Goal: Use online tool/utility: Utilize a website feature to perform a specific function

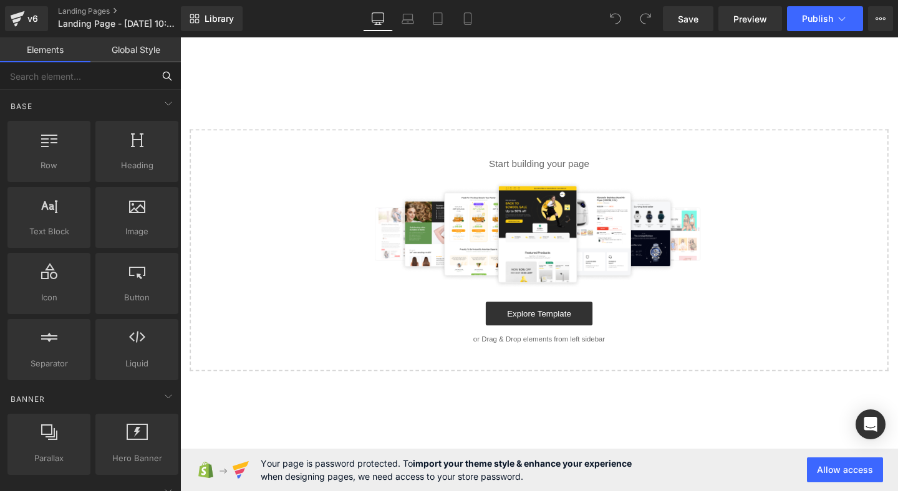
click at [102, 75] on input "text" at bounding box center [76, 75] width 153 height 27
type input "h"
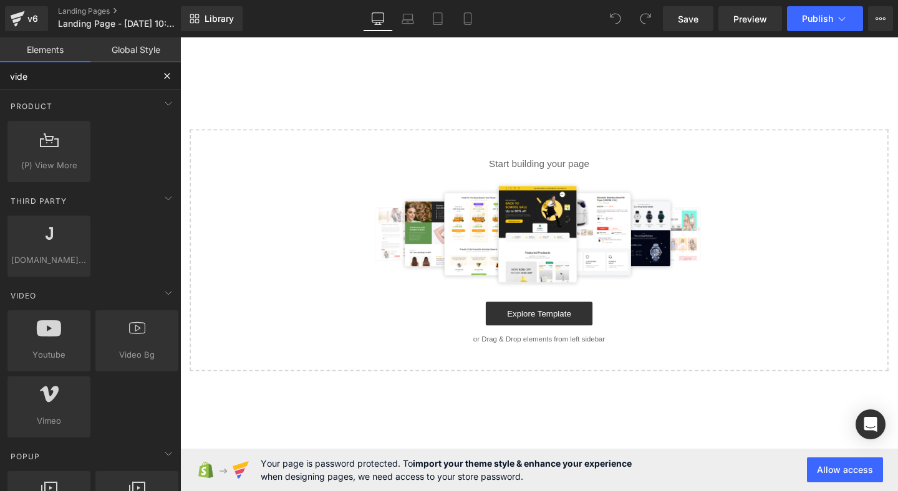
type input "video"
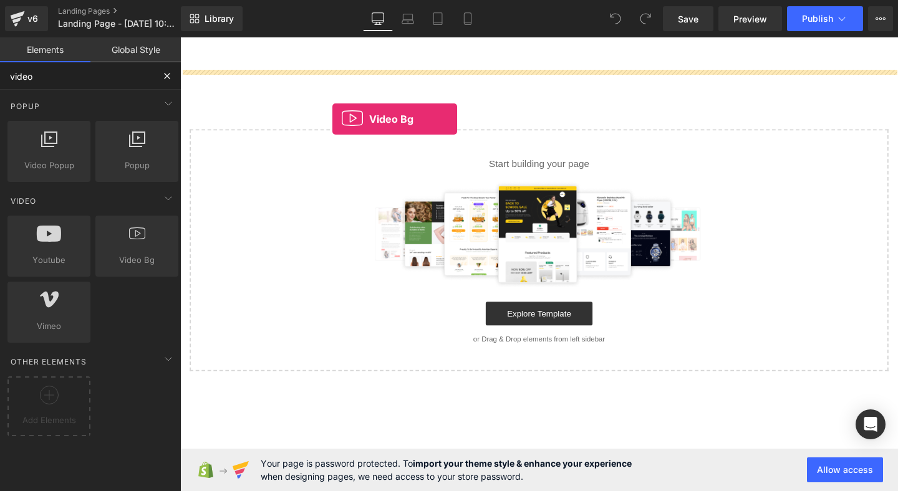
drag, startPoint x: 306, startPoint y: 287, endPoint x: 361, endPoint y: 107, distance: 189.2
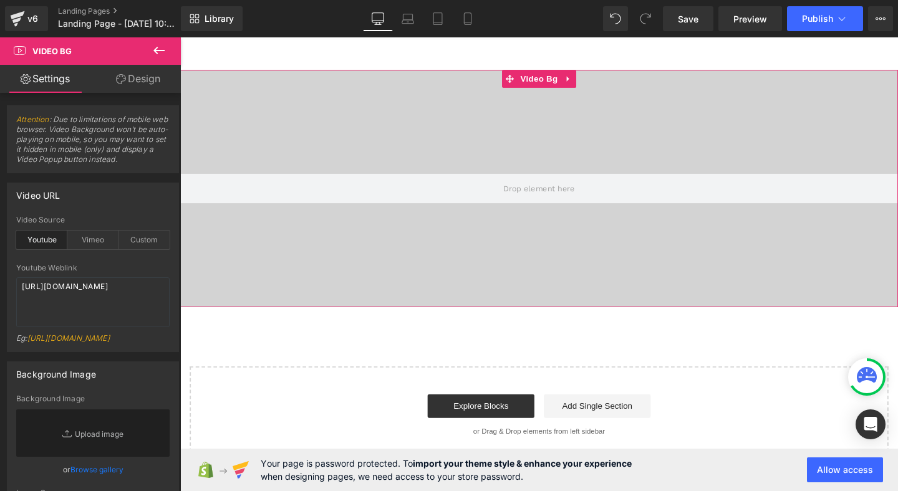
click at [418, 121] on div at bounding box center [557, 196] width 755 height 249
click at [84, 311] on textarea "[URL][DOMAIN_NAME]" at bounding box center [92, 303] width 153 height 50
paste textarea "MaHyd8yy47g"
type textarea "[URL][DOMAIN_NAME]"
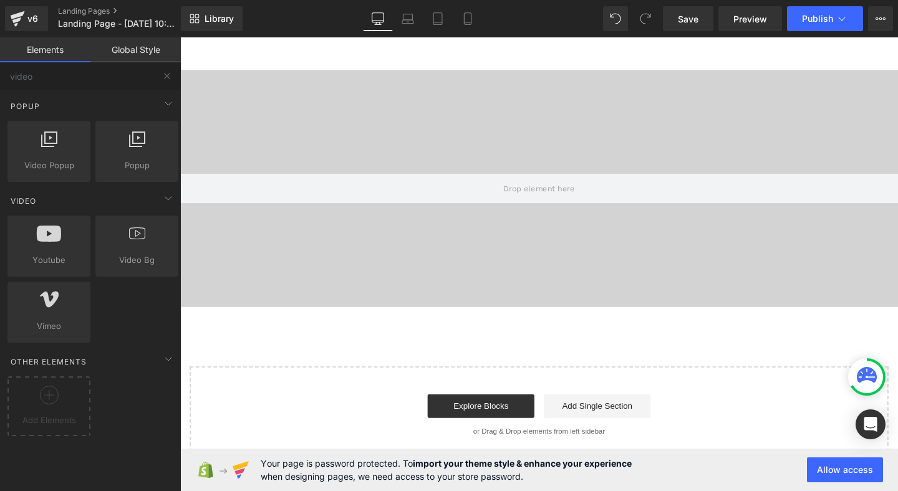
click at [268, 364] on div "Video Bg Select your layout" at bounding box center [557, 279] width 755 height 414
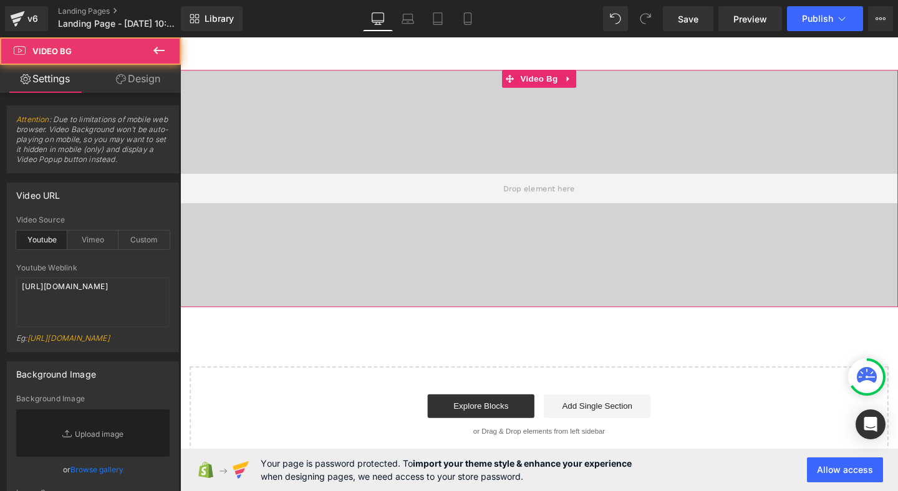
click at [305, 299] on div at bounding box center [557, 196] width 755 height 249
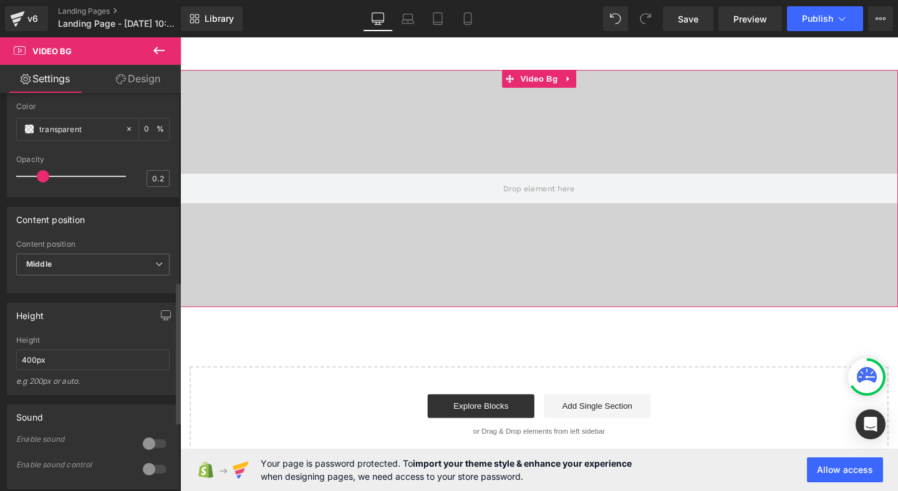
scroll to position [561, 0]
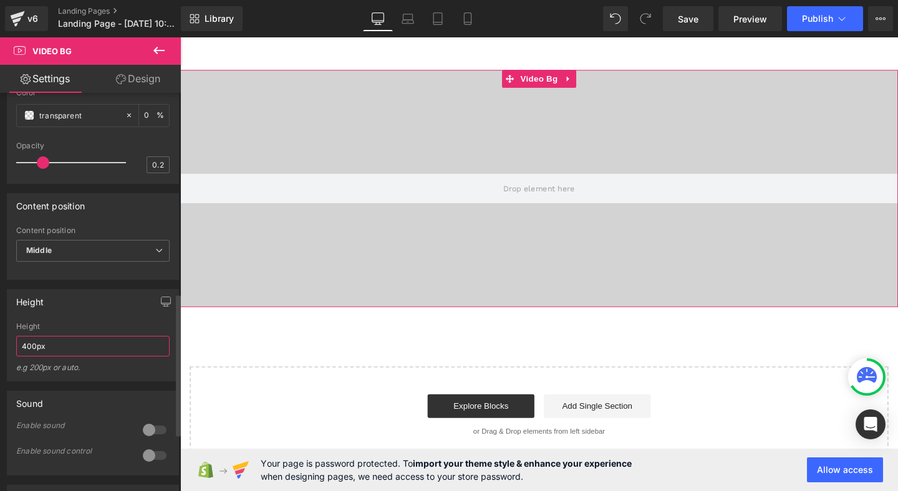
drag, startPoint x: 26, startPoint y: 353, endPoint x: 4, endPoint y: 353, distance: 21.8
click at [6, 353] on div "Height 400px Height 400px e.g 200px or auto. 400px Height 400px e.g 200px or au…" at bounding box center [93, 331] width 186 height 102
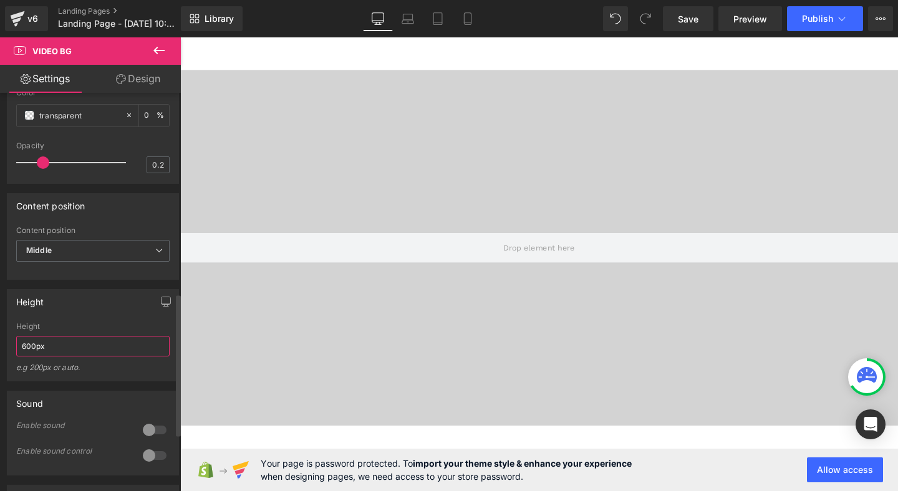
type input "600px"
click at [126, 328] on div "Height 600px Height 600px e.g 200px or auto. 400px Height 400px e.g 200px or au…" at bounding box center [93, 335] width 172 height 92
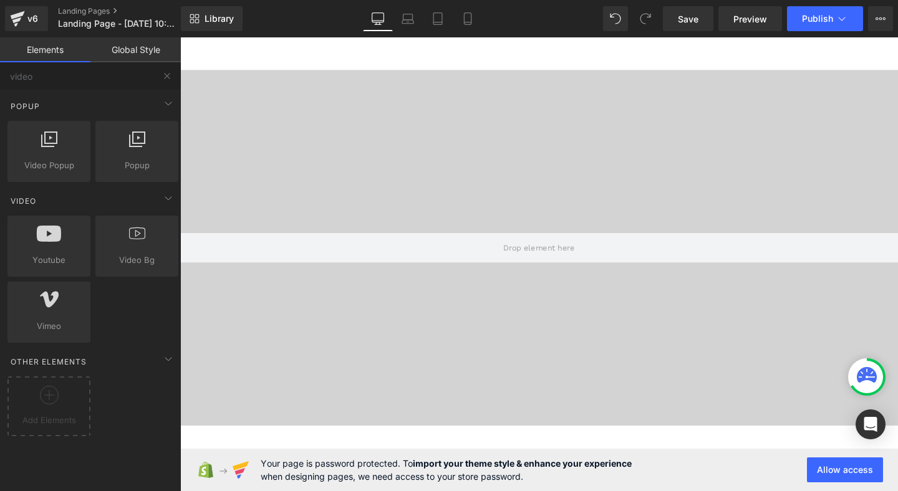
click at [447, 60] on main "Video Bg Select your layout" at bounding box center [557, 323] width 755 height 573
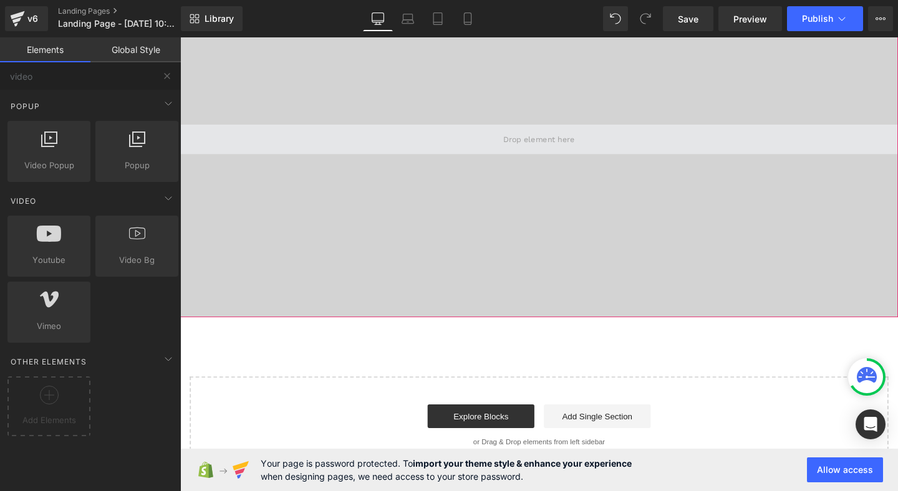
scroll to position [0, 0]
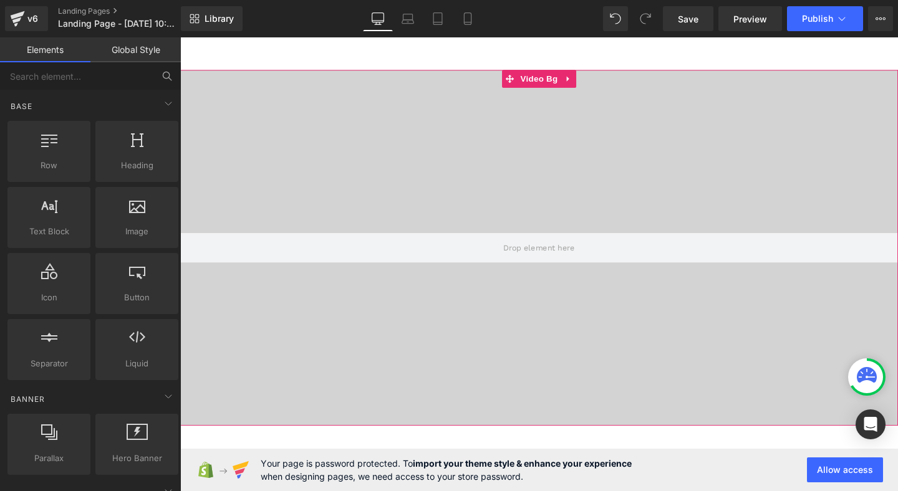
click at [312, 128] on div at bounding box center [557, 259] width 755 height 374
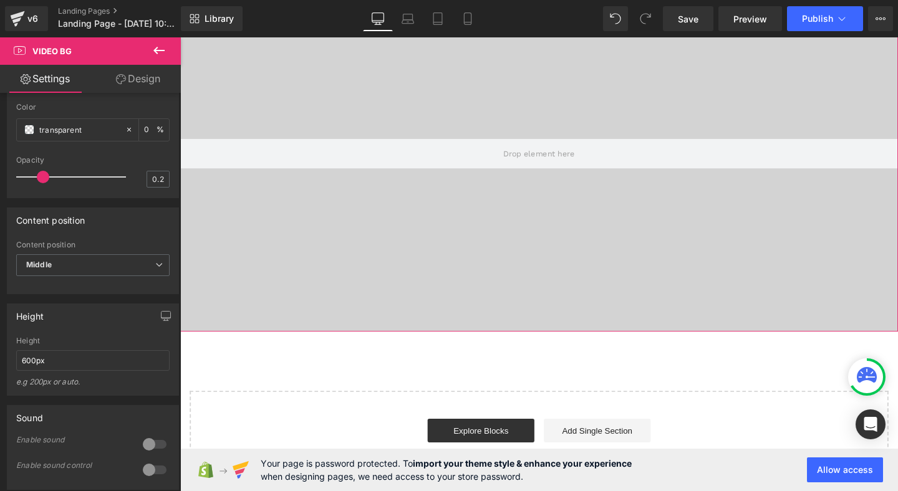
scroll to position [114, 0]
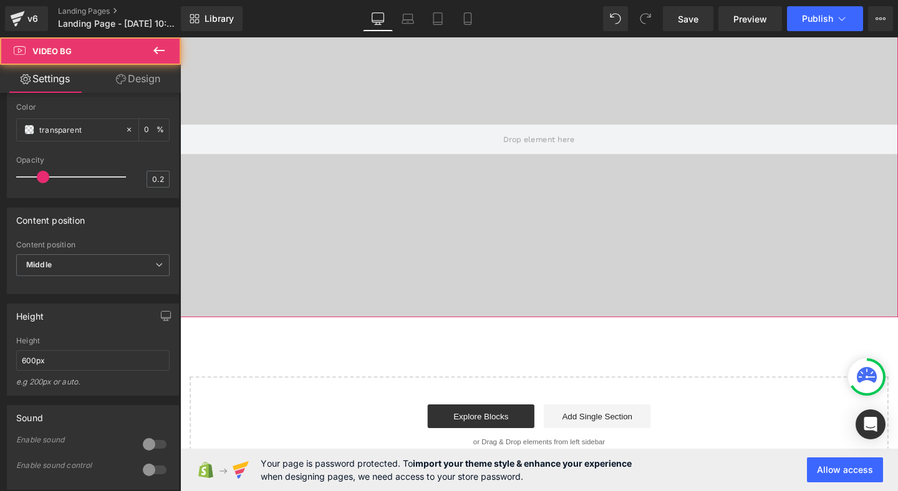
click at [488, 230] on div at bounding box center [557, 145] width 755 height 374
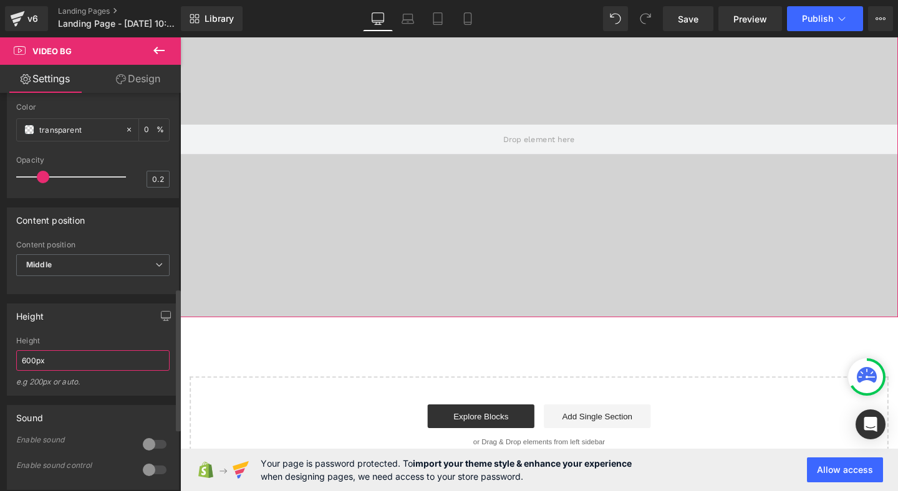
drag, startPoint x: 27, startPoint y: 366, endPoint x: 7, endPoint y: 366, distance: 20.6
click at [7, 366] on div "Height 600px Height 600px e.g 200px or auto. 400px Height 400px e.g 200px or au…" at bounding box center [93, 350] width 172 height 92
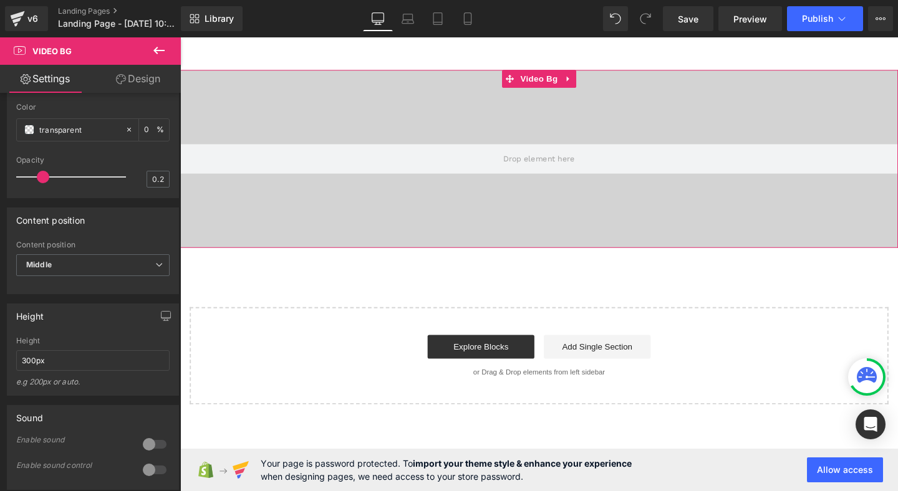
click at [201, 237] on div at bounding box center [557, 165] width 755 height 187
click at [29, 370] on input "300px" at bounding box center [92, 360] width 153 height 21
drag, startPoint x: 26, startPoint y: 370, endPoint x: 0, endPoint y: 370, distance: 25.6
click at [0, 370] on div "Height 300px Height 300px e.g 200px or auto. 400px Height 400px e.g 200px or au…" at bounding box center [93, 345] width 186 height 102
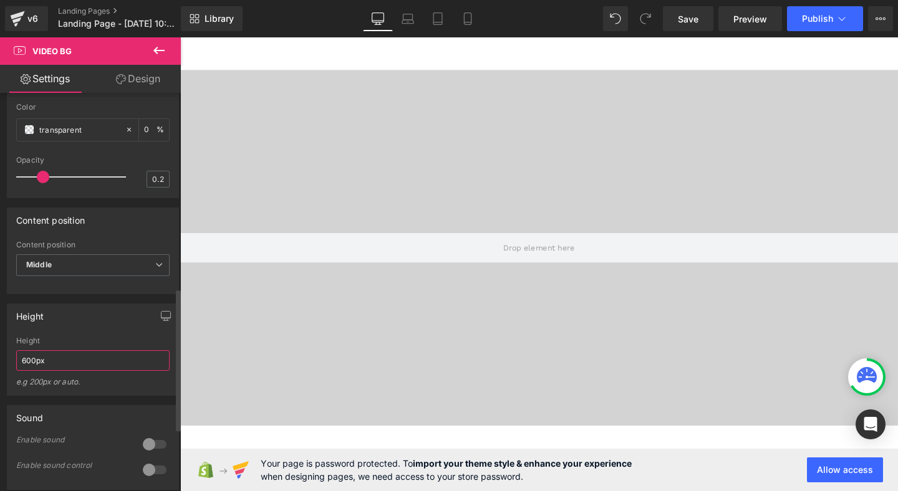
type input "600px"
click at [75, 345] on div "Height" at bounding box center [92, 341] width 153 height 9
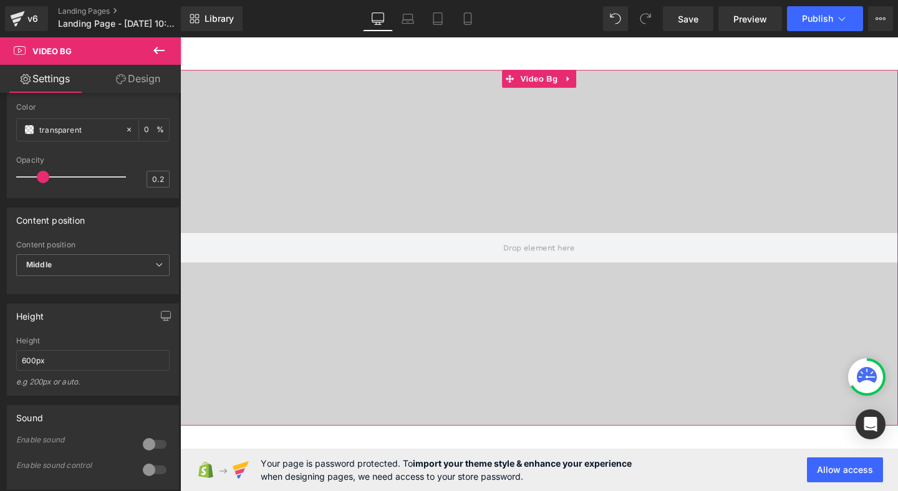
scroll to position [66, 0]
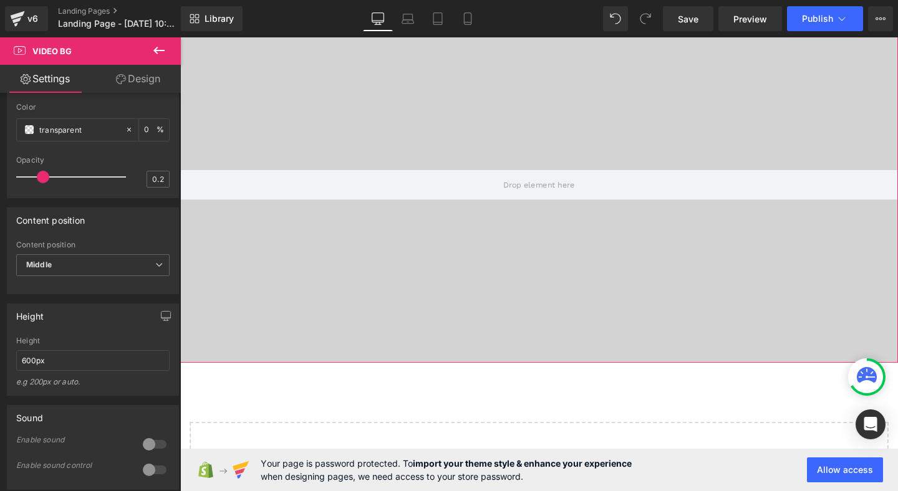
click at [349, 327] on div at bounding box center [557, 193] width 755 height 374
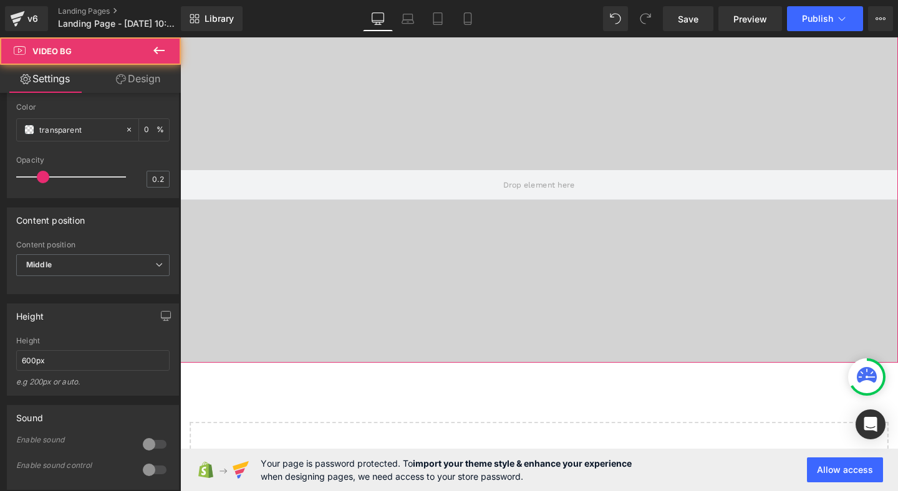
click at [412, 74] on div at bounding box center [557, 193] width 755 height 374
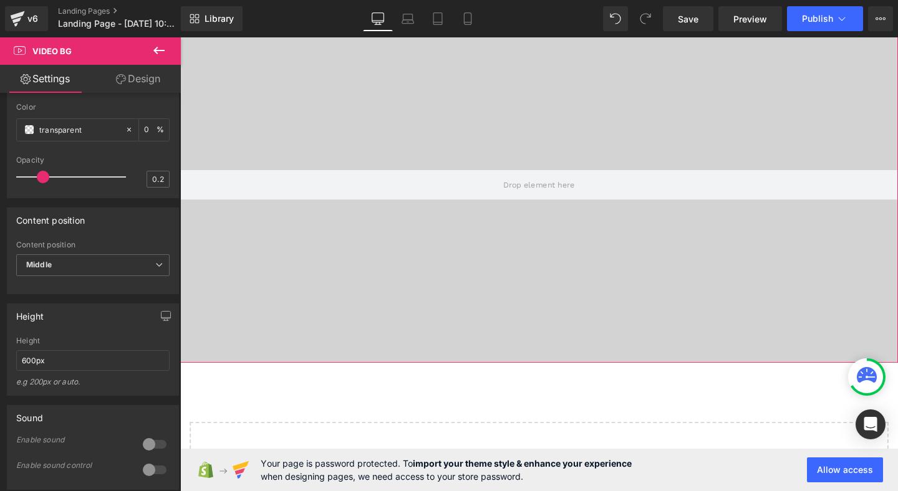
click at [344, 123] on div at bounding box center [557, 193] width 755 height 374
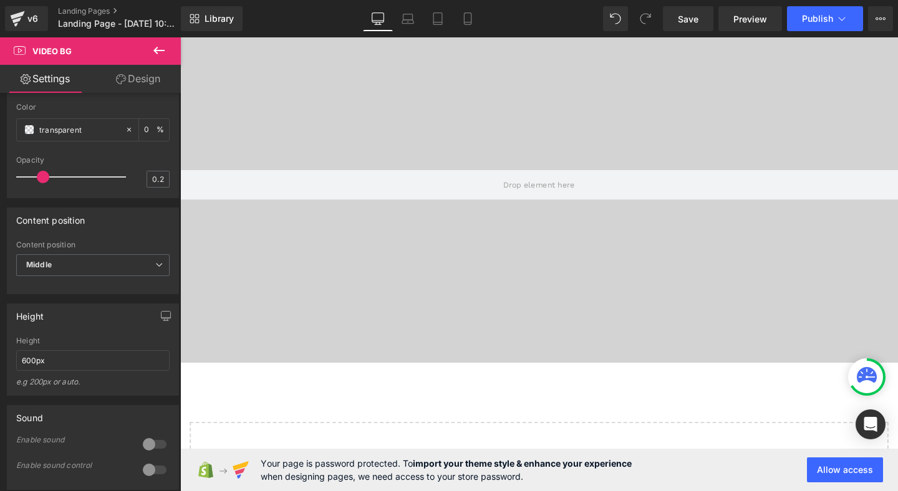
click at [163, 48] on icon at bounding box center [159, 50] width 15 height 15
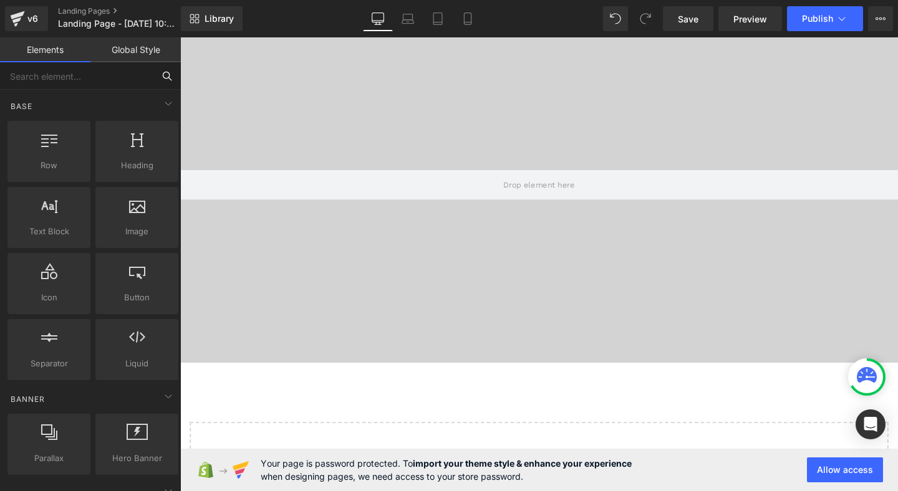
click at [122, 64] on input "text" at bounding box center [76, 75] width 153 height 27
click at [125, 57] on link "Global Style" at bounding box center [135, 49] width 90 height 25
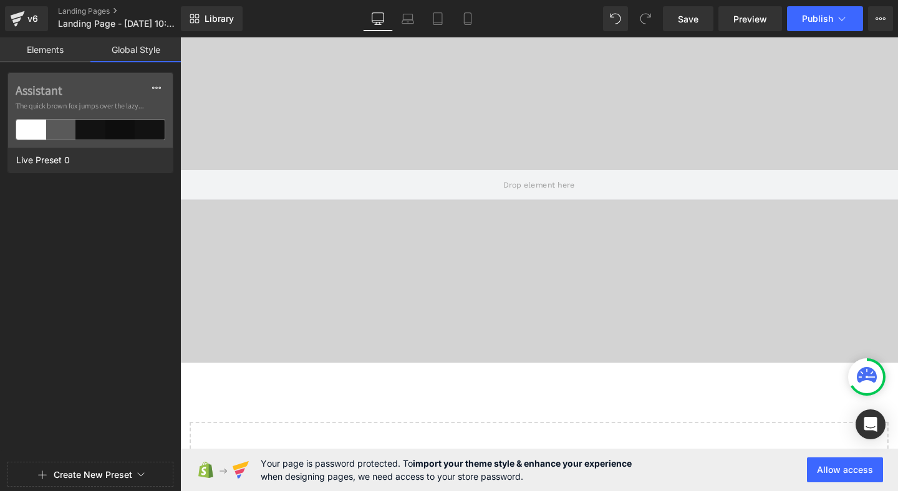
click at [57, 56] on link "Elements" at bounding box center [45, 49] width 90 height 25
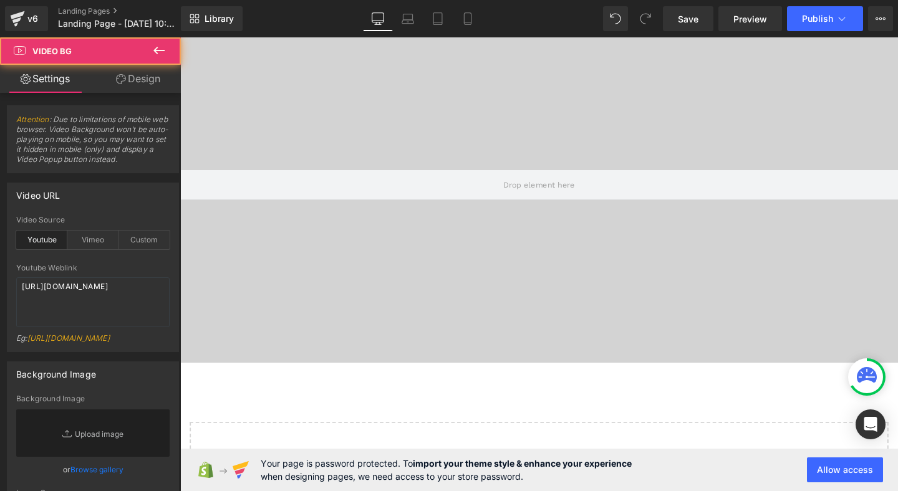
click at [308, 324] on div at bounding box center [557, 193] width 755 height 374
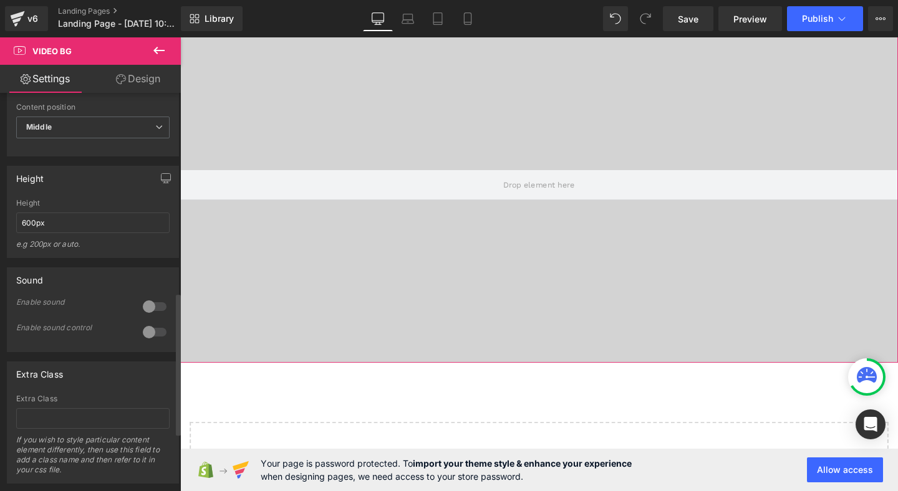
scroll to position [721, 0]
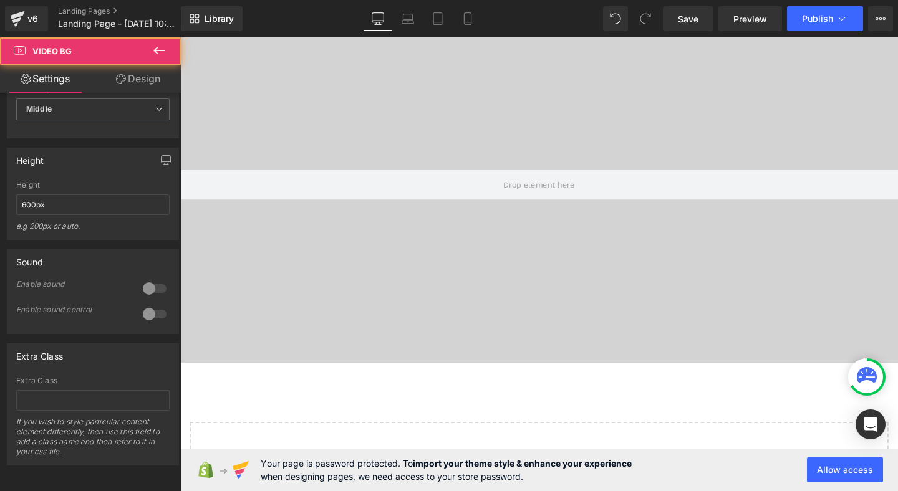
click at [231, 319] on div at bounding box center [557, 193] width 755 height 374
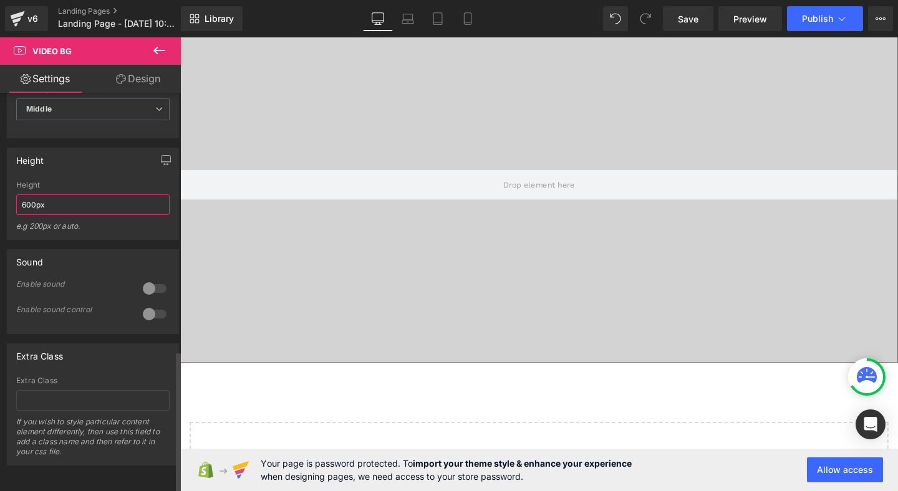
click at [78, 195] on input "600px" at bounding box center [92, 205] width 153 height 21
click at [81, 181] on div "Height" at bounding box center [92, 185] width 153 height 9
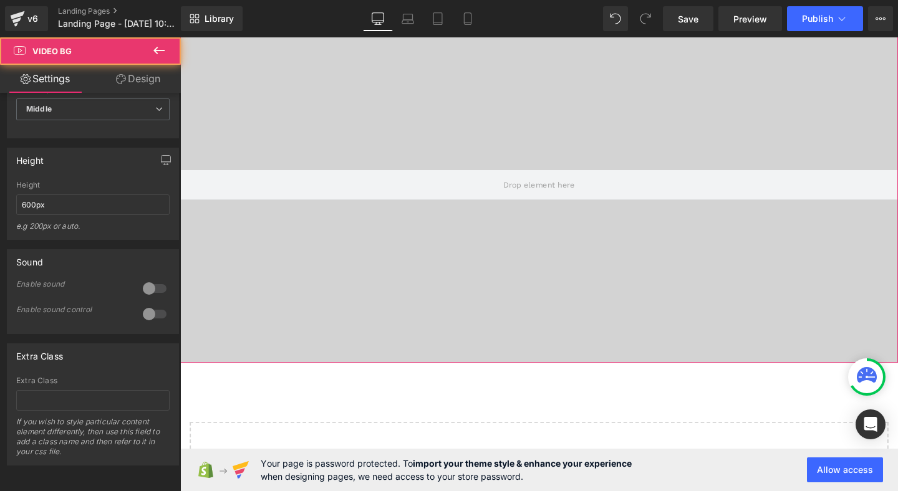
click at [258, 322] on div at bounding box center [557, 193] width 755 height 374
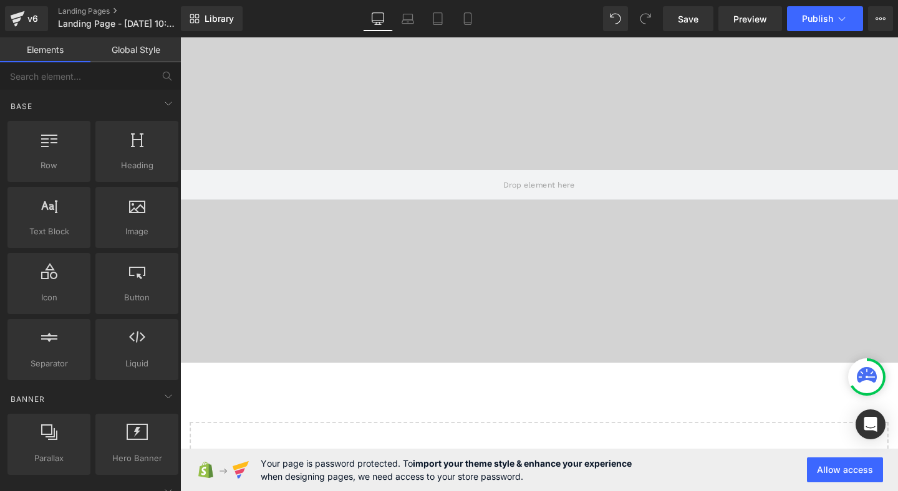
click at [297, 437] on div "Video Bg Select your layout" at bounding box center [557, 275] width 755 height 539
click at [296, 351] on div at bounding box center [557, 193] width 755 height 374
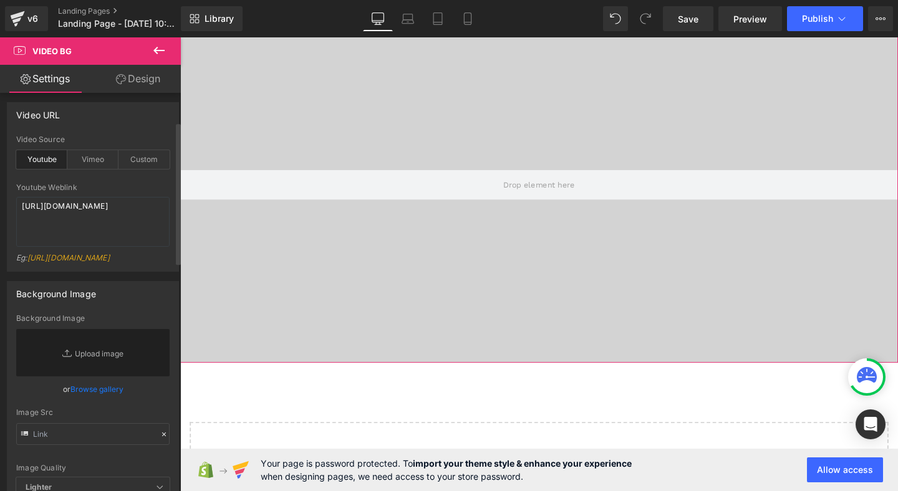
scroll to position [49, 0]
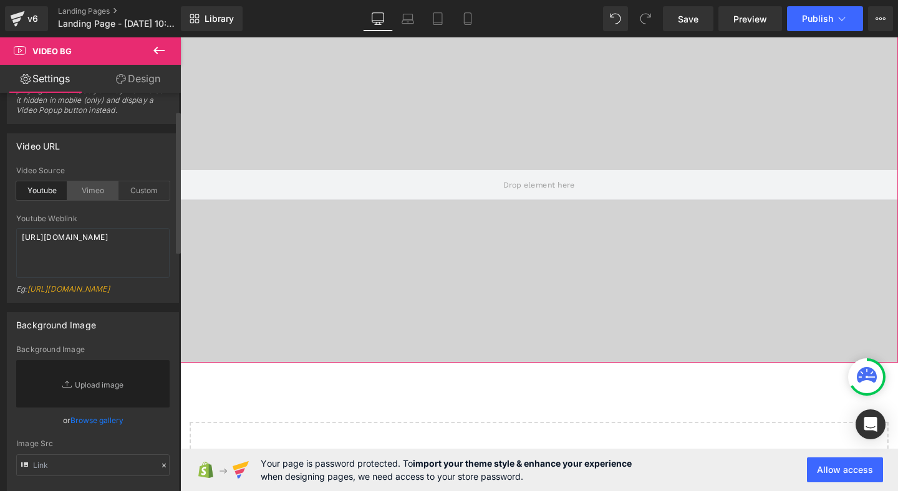
click at [112, 185] on div "Vimeo" at bounding box center [92, 190] width 51 height 19
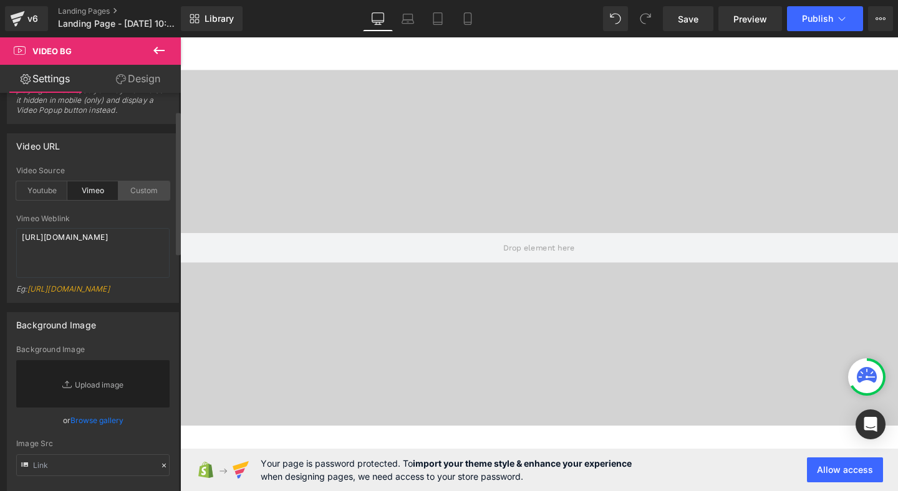
click at [128, 191] on div "Custom" at bounding box center [143, 190] width 51 height 19
click at [61, 191] on div "Youtube" at bounding box center [41, 190] width 51 height 19
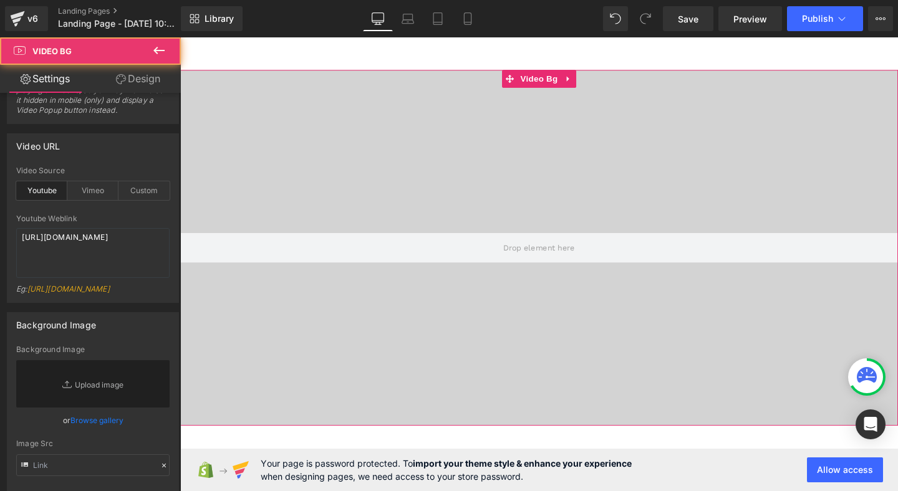
click at [299, 347] on div at bounding box center [557, 259] width 755 height 374
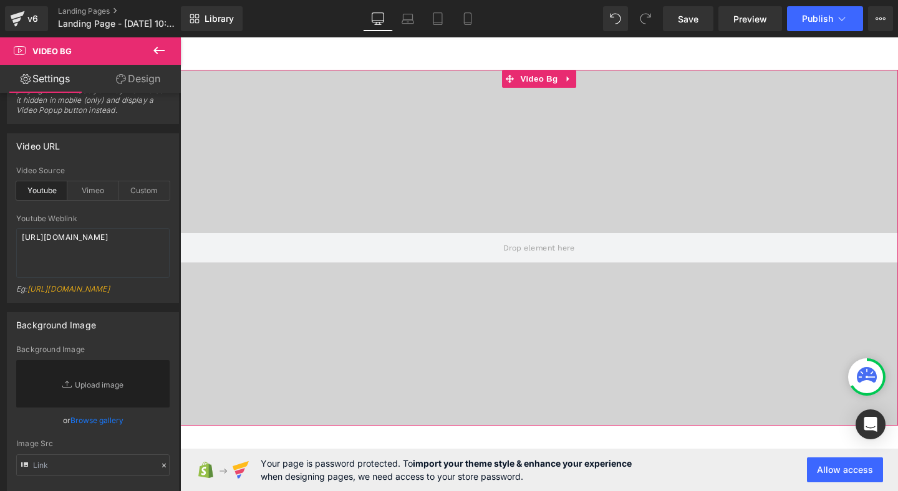
click at [299, 118] on div at bounding box center [557, 259] width 755 height 374
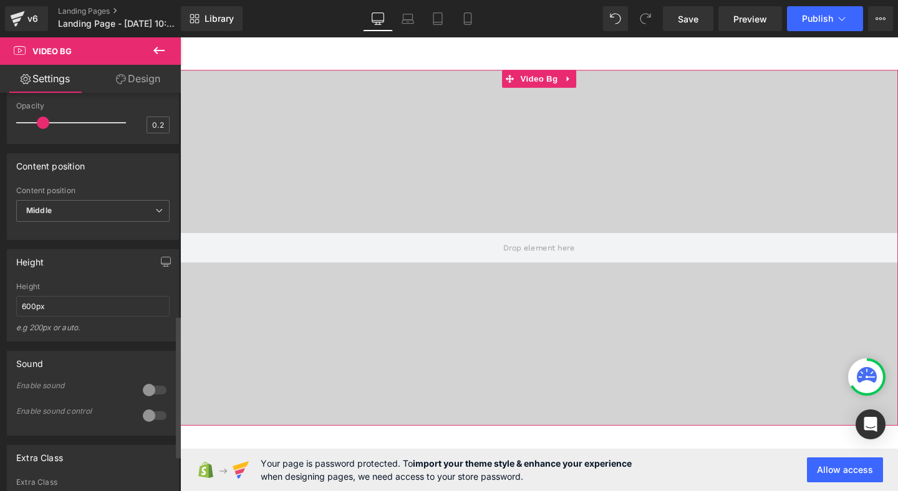
scroll to position [622, 0]
